Goal: Transaction & Acquisition: Purchase product/service

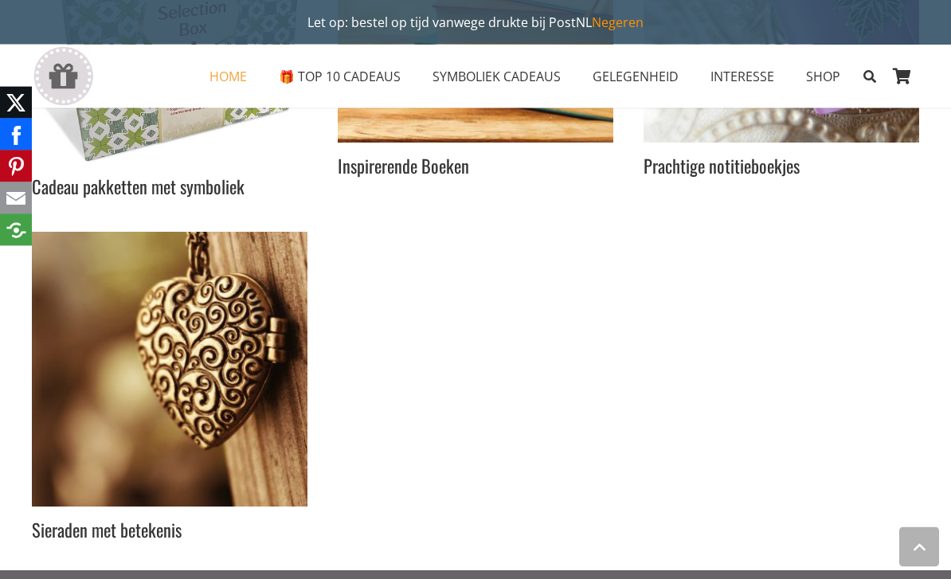
scroll to position [4716, 0]
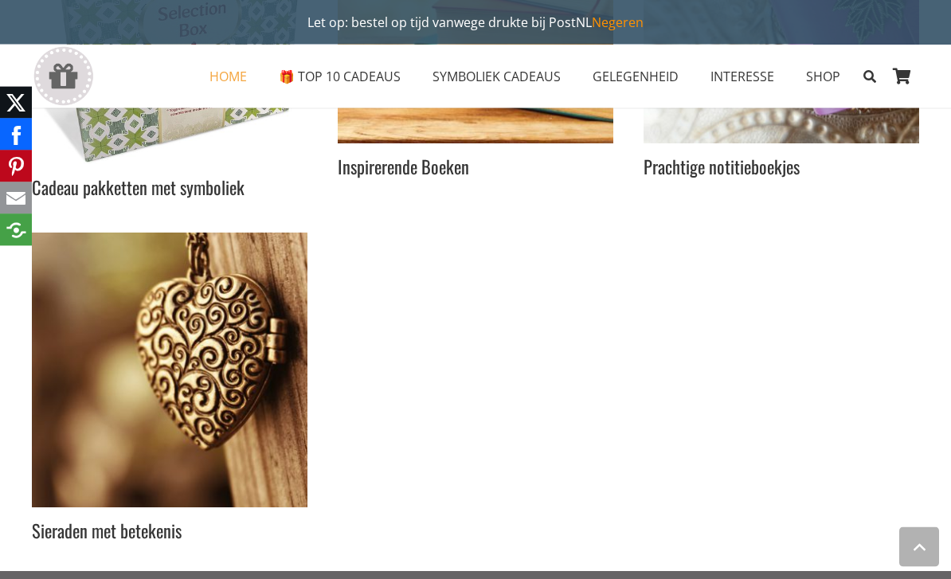
click at [186, 335] on img "Inspirerend Winkelen" at bounding box center [170, 371] width 276 height 276
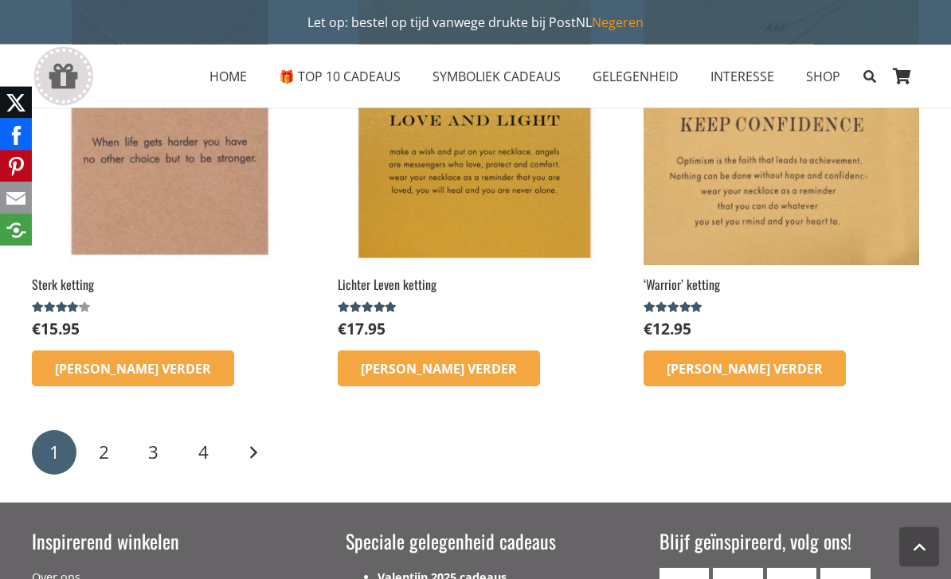
scroll to position [2432, 0]
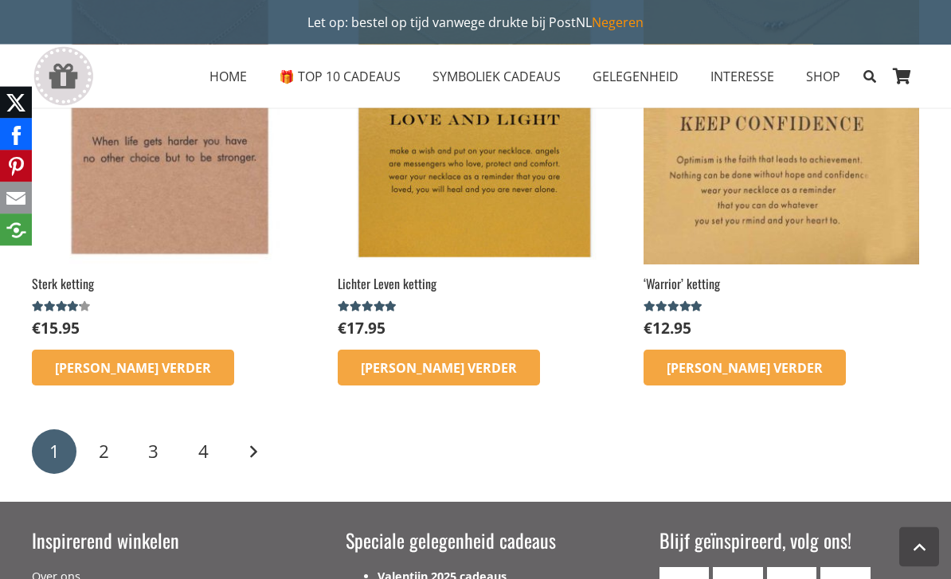
click at [256, 449] on link "Volgende" at bounding box center [253, 452] width 45 height 45
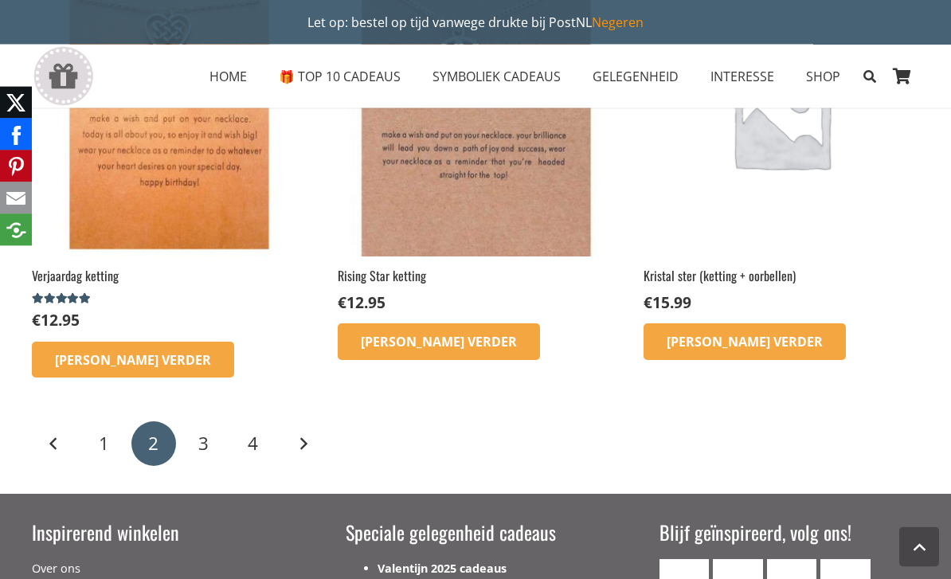
scroll to position [1950, 0]
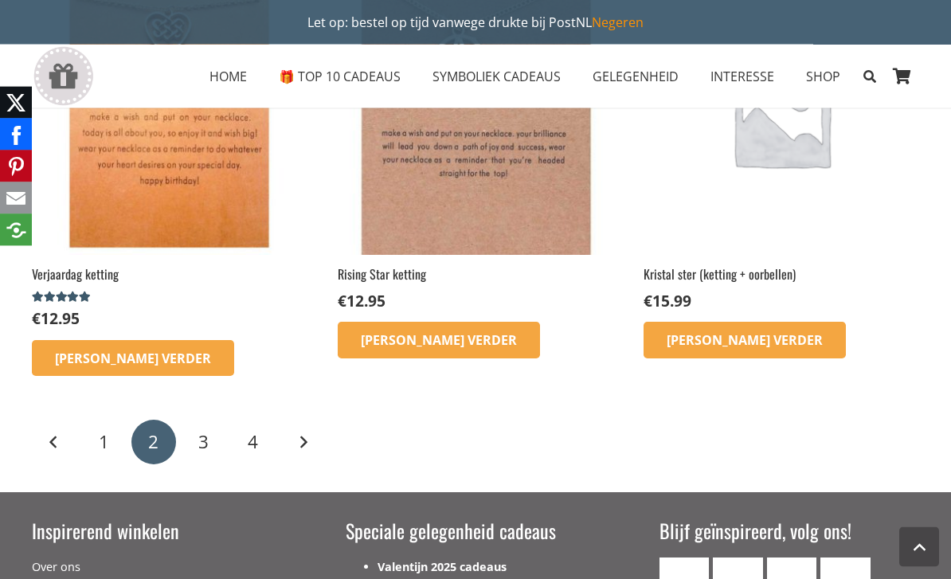
click at [212, 439] on link "3" at bounding box center [203, 443] width 45 height 45
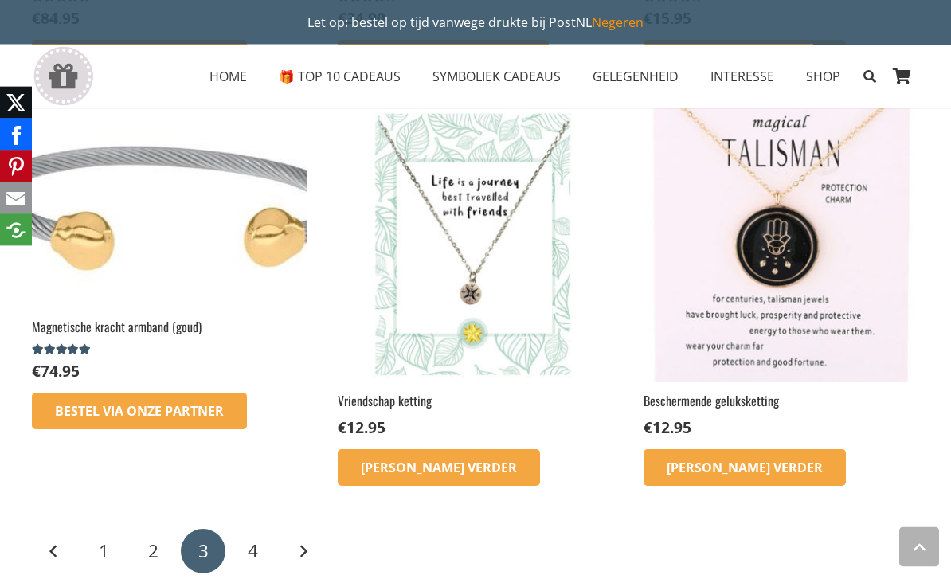
scroll to position [1805, 0]
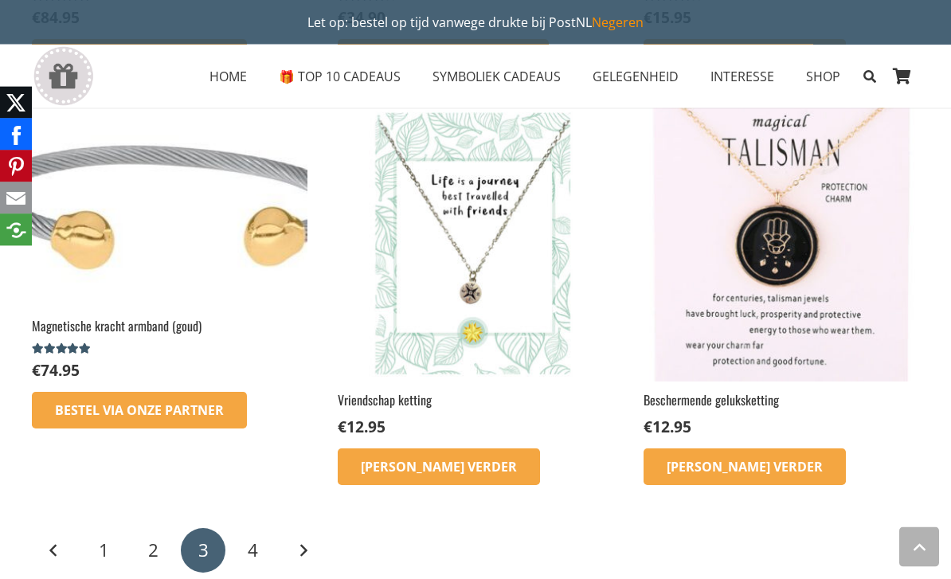
click at [261, 550] on link "4" at bounding box center [253, 551] width 45 height 45
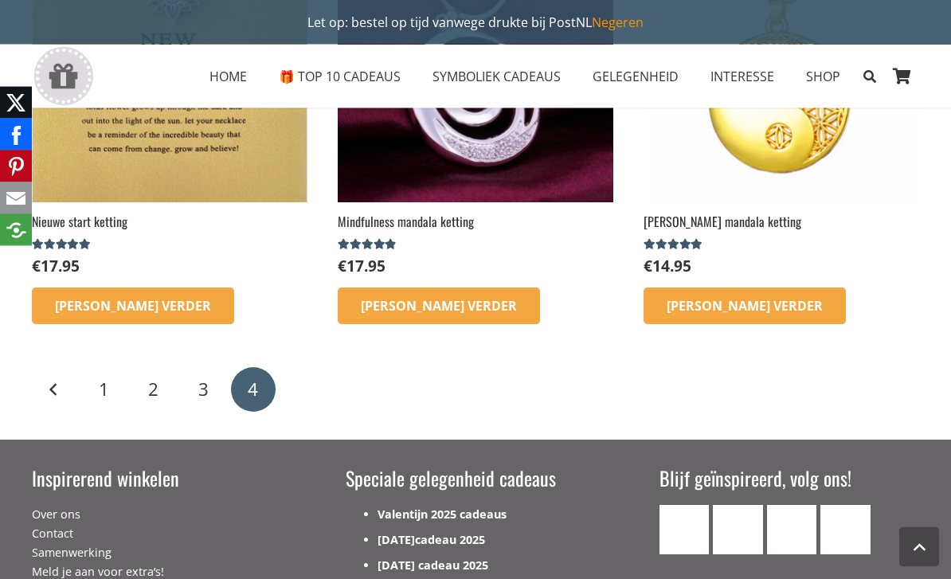
scroll to position [720, 0]
click at [201, 388] on span "3" at bounding box center [203, 389] width 10 height 25
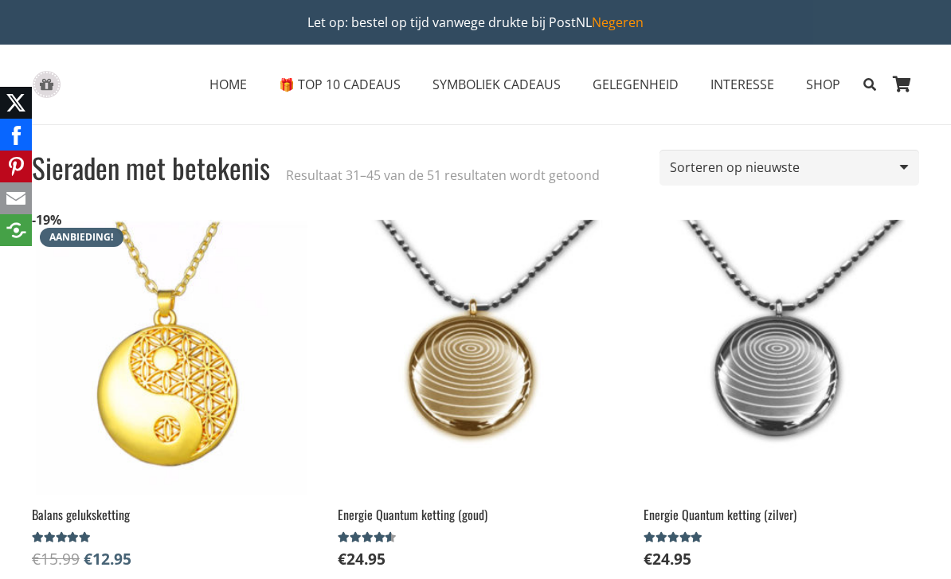
click at [868, 86] on icon "Zoeken" at bounding box center [870, 85] width 13 height 40
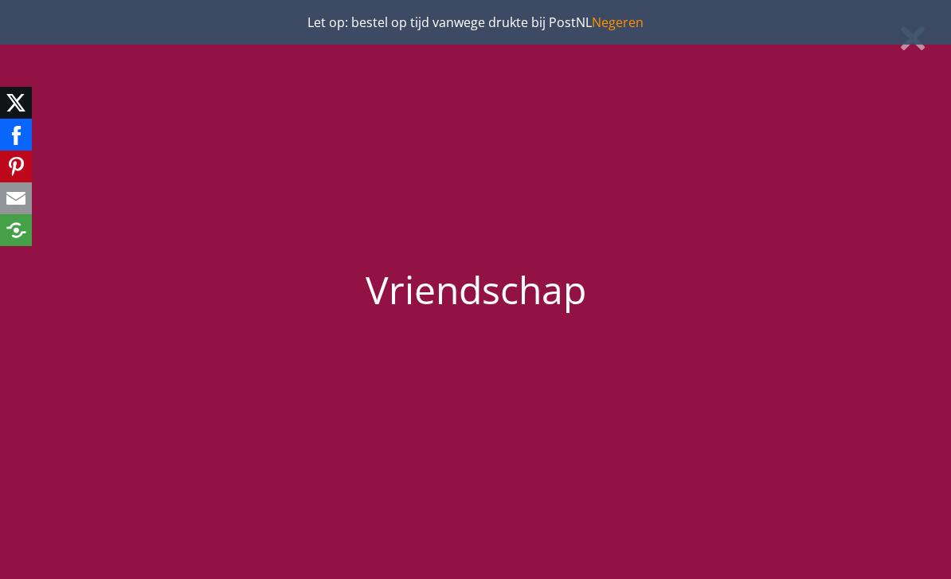
type input "Vriendschap"
click input "14642" at bounding box center [0, 0] width 0 height 0
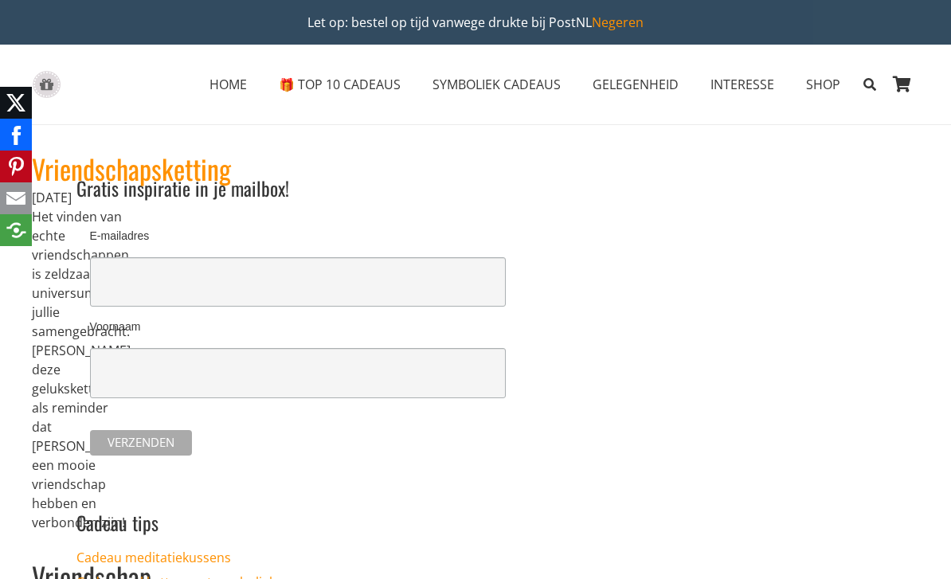
click at [151, 167] on link "Vriendschapsketting" at bounding box center [131, 168] width 199 height 41
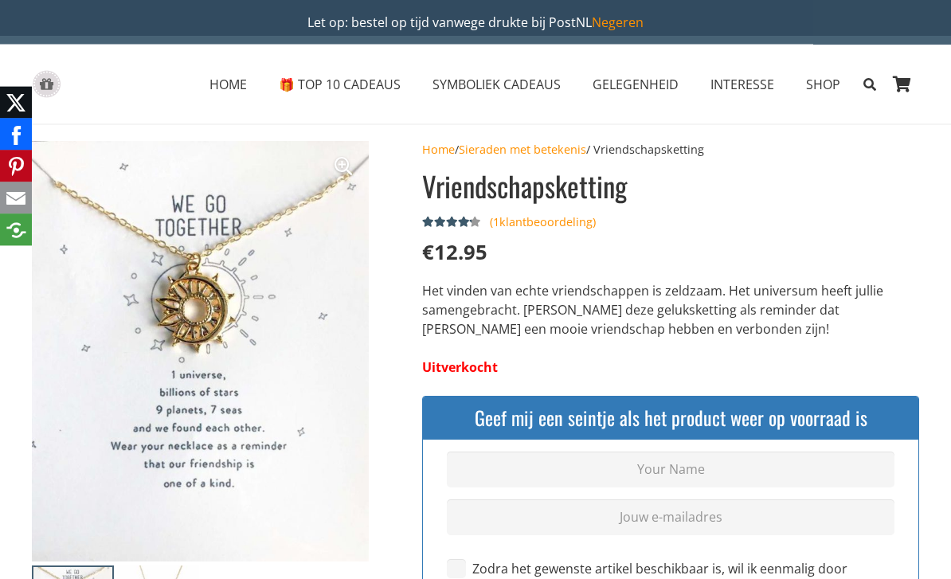
scroll to position [6, 0]
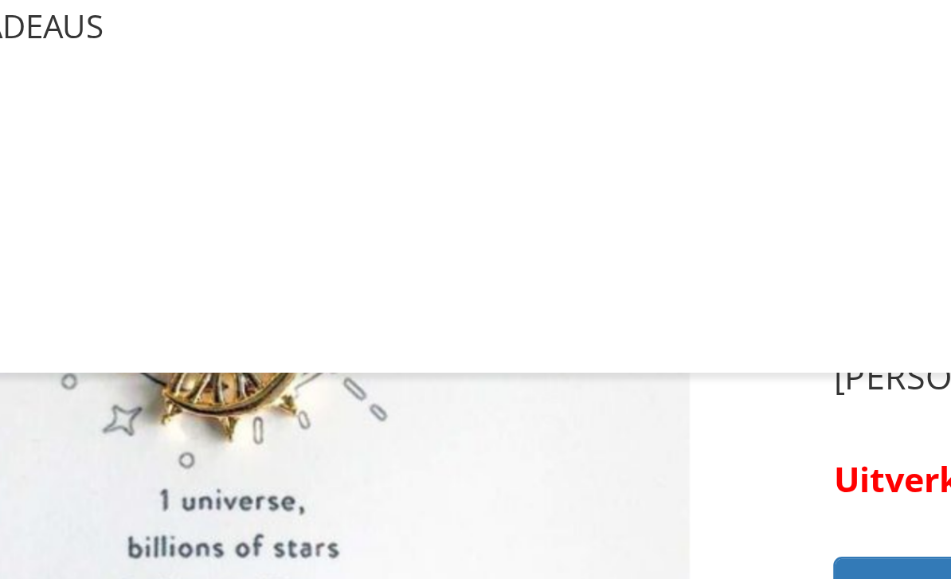
click at [125, 188] on img at bounding box center [336, 522] width 608 height 759
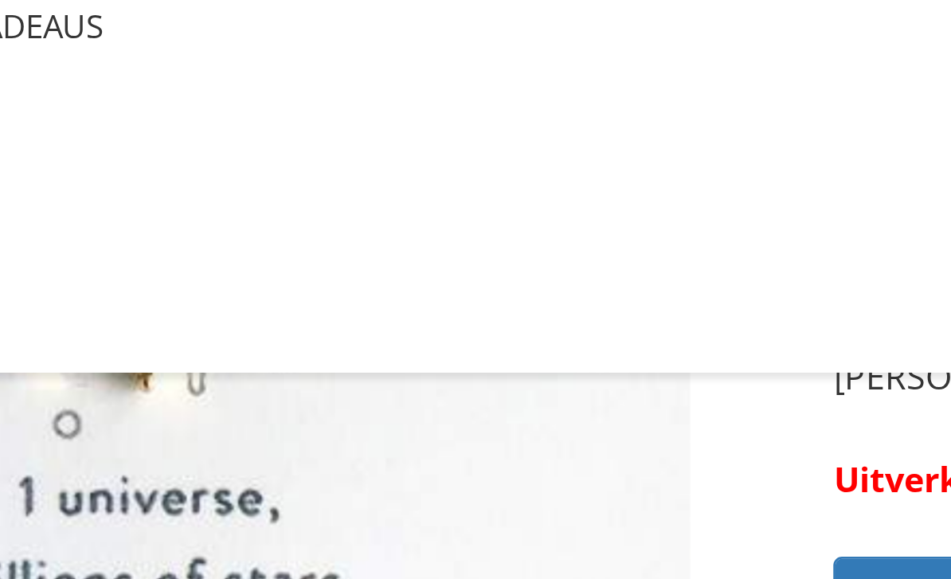
click at [120, 188] on img at bounding box center [171, 333] width 608 height 759
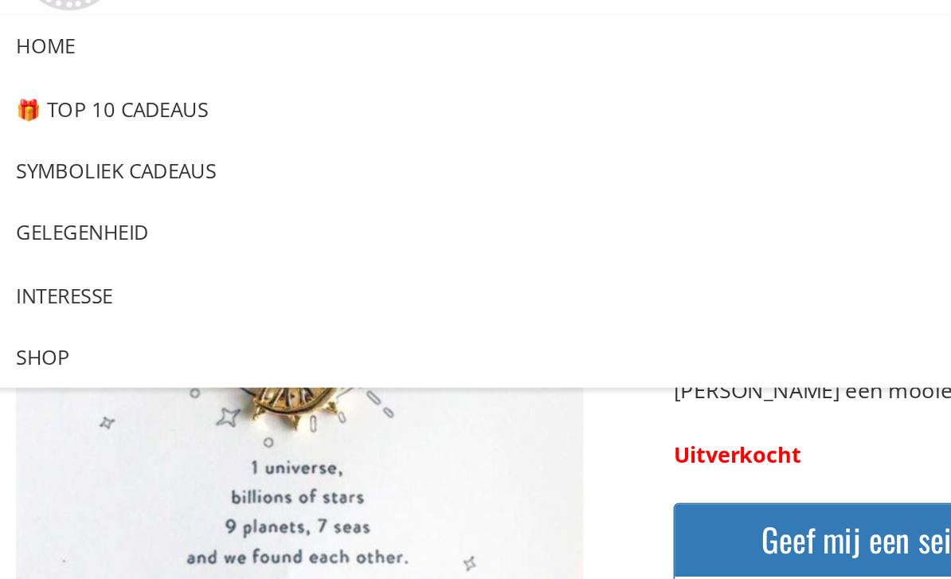
scroll to position [0, 0]
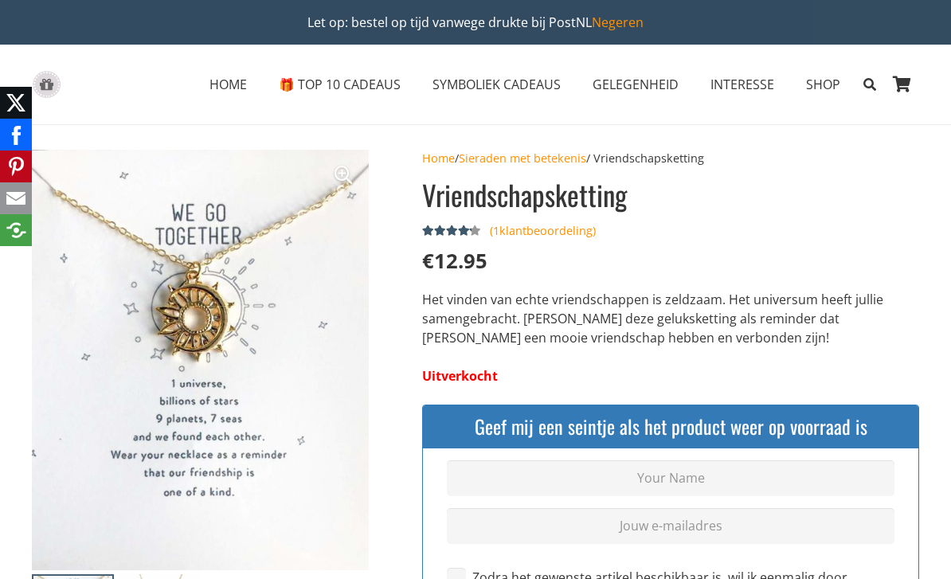
click at [234, 373] on img at bounding box center [336, 529] width 608 height 759
